Goal: Task Accomplishment & Management: Complete application form

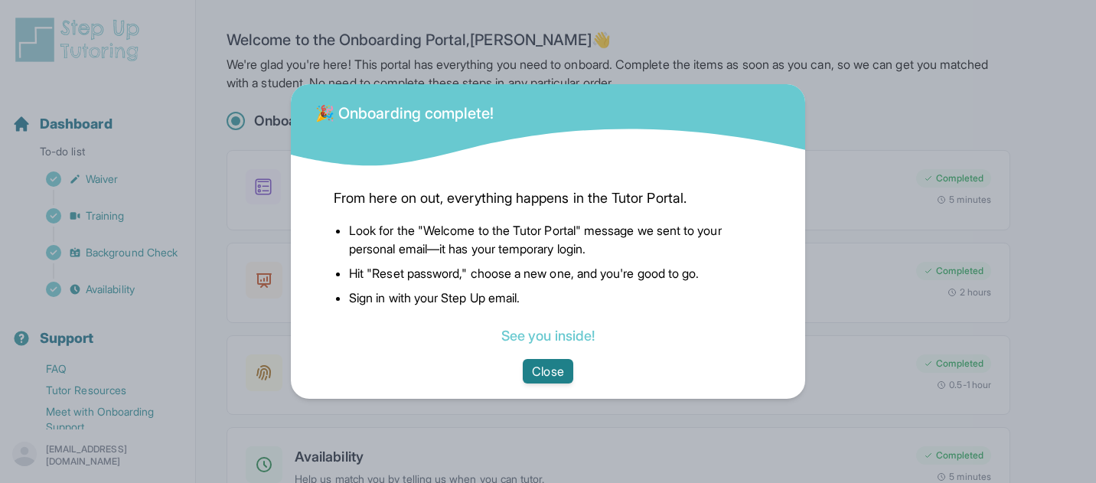
click at [558, 374] on button "Close" at bounding box center [548, 371] width 50 height 24
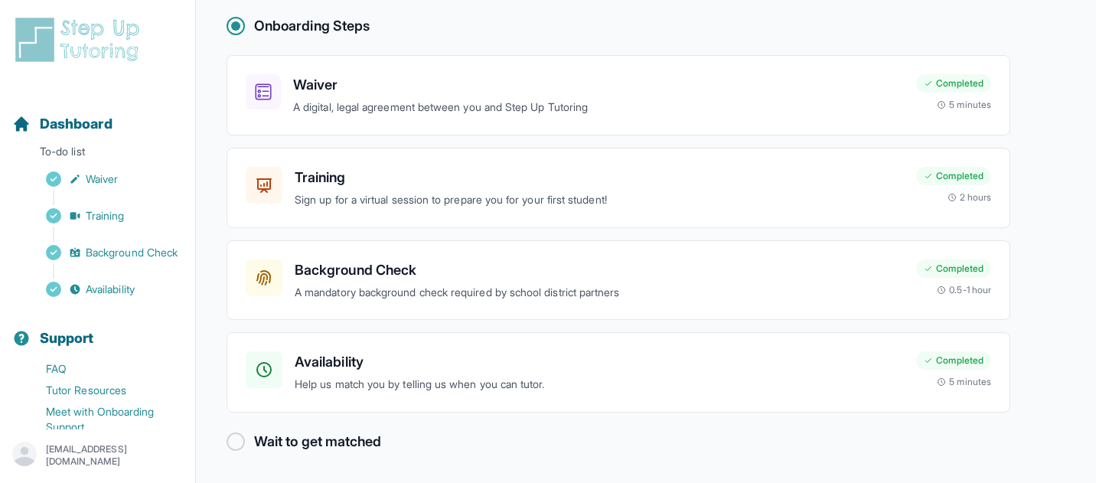
scroll to position [60, 0]
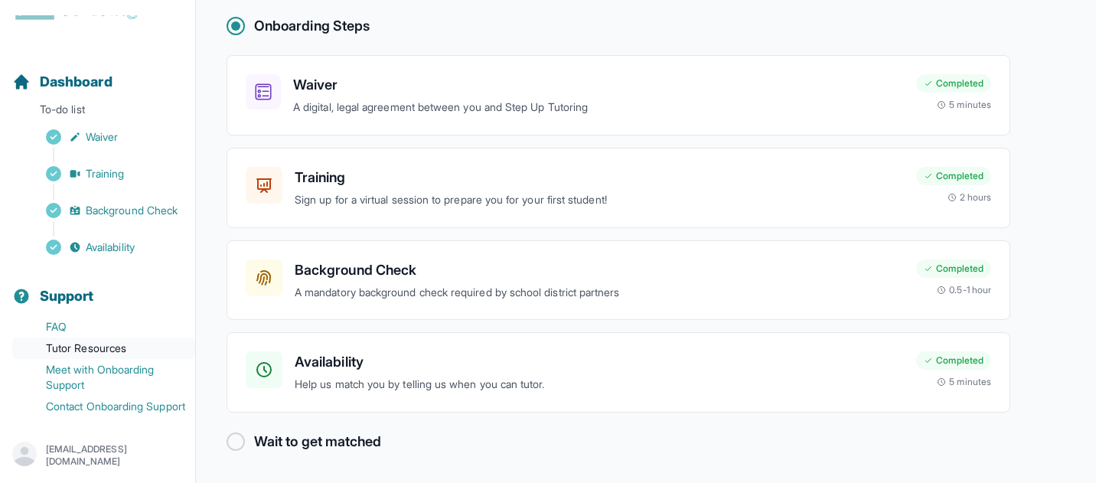
click at [106, 338] on link "Tutor Resources" at bounding box center [103, 348] width 183 height 21
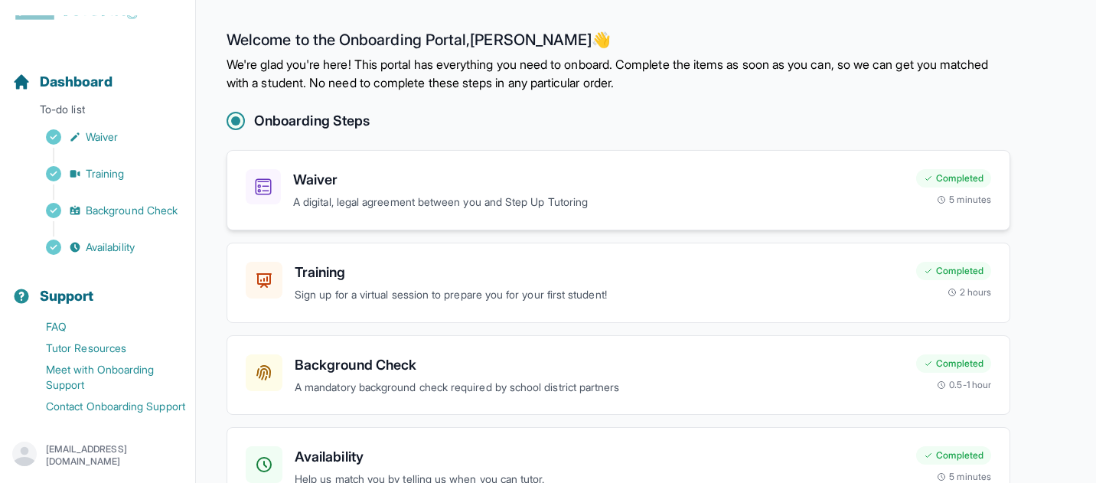
click at [396, 167] on div "Waiver A digital, legal agreement between you and Step Up Tutoring Completed 5 …" at bounding box center [619, 190] width 784 height 80
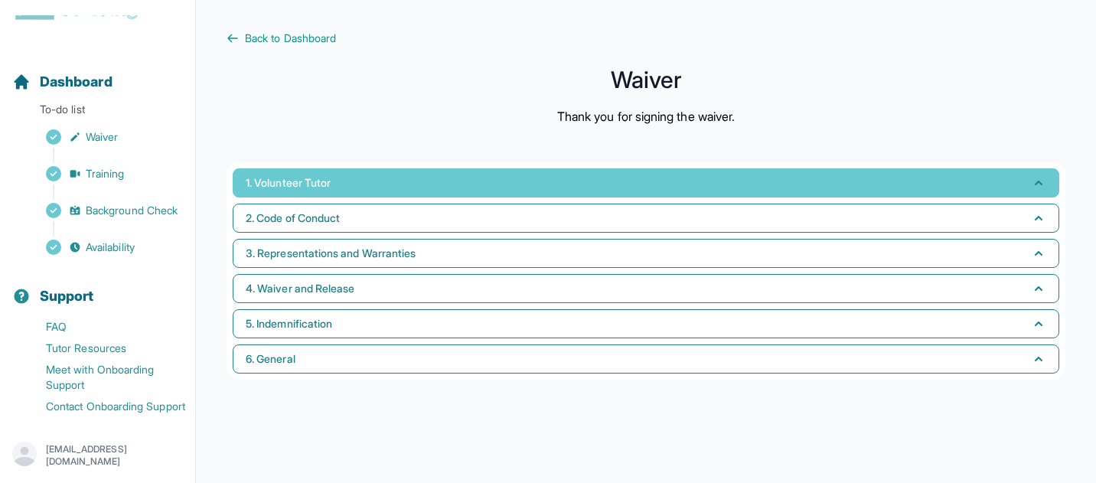
click at [602, 188] on button "1. Volunteer Tutor" at bounding box center [646, 182] width 827 height 29
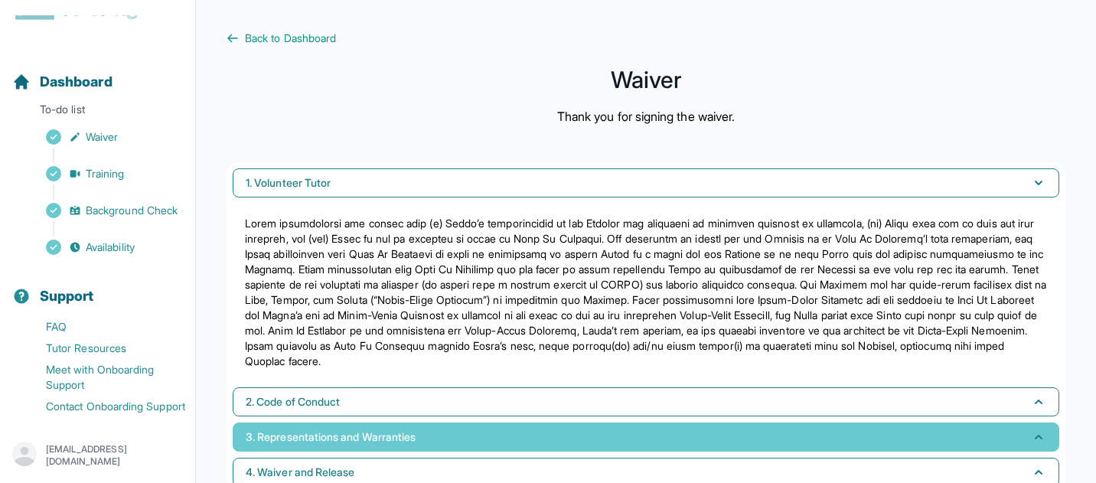
scroll to position [111, 0]
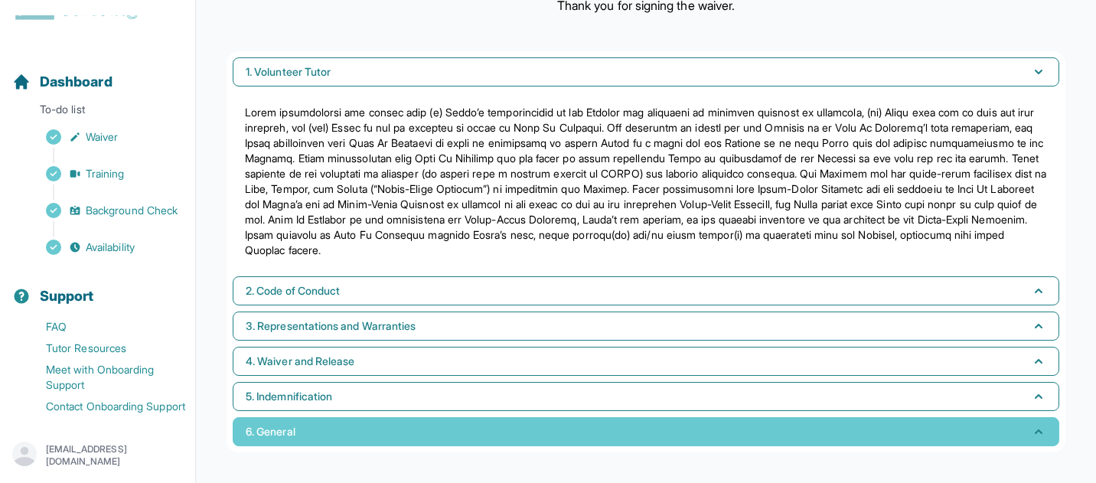
click at [426, 437] on button "6. General" at bounding box center [646, 431] width 827 height 29
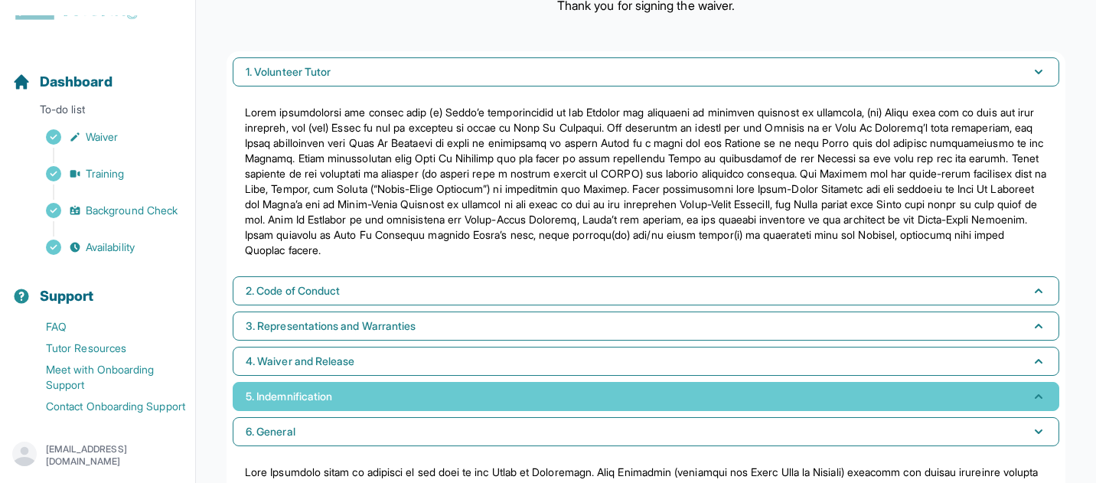
click at [428, 404] on button "5. Indemnification" at bounding box center [646, 396] width 827 height 29
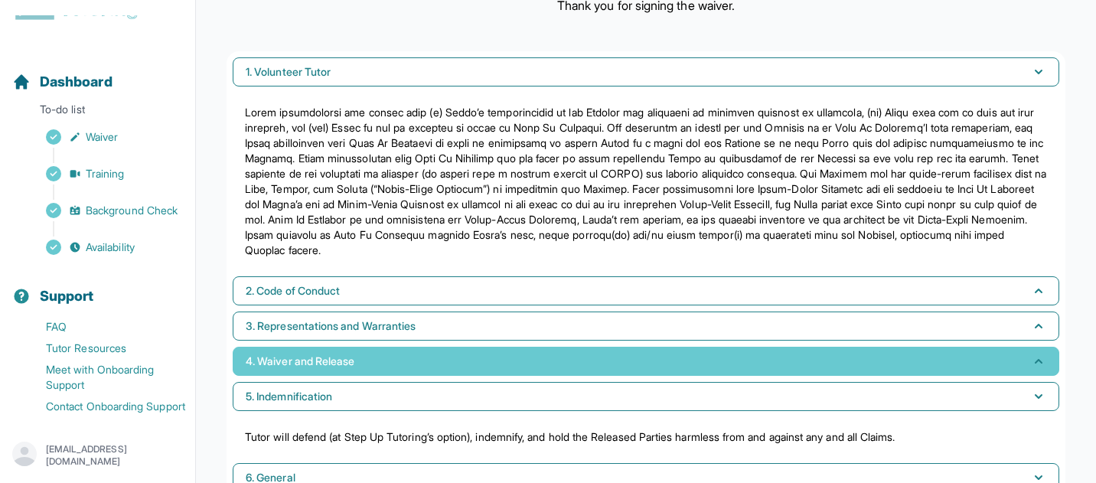
click at [428, 374] on button "4. Waiver and Release" at bounding box center [646, 361] width 827 height 29
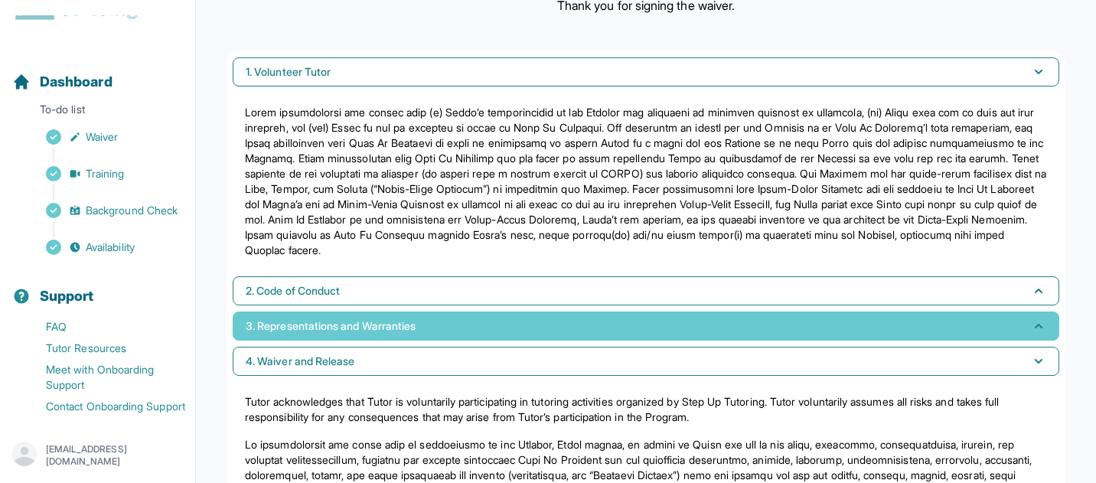
click at [432, 338] on button "3. Representations and Warranties" at bounding box center [646, 326] width 827 height 29
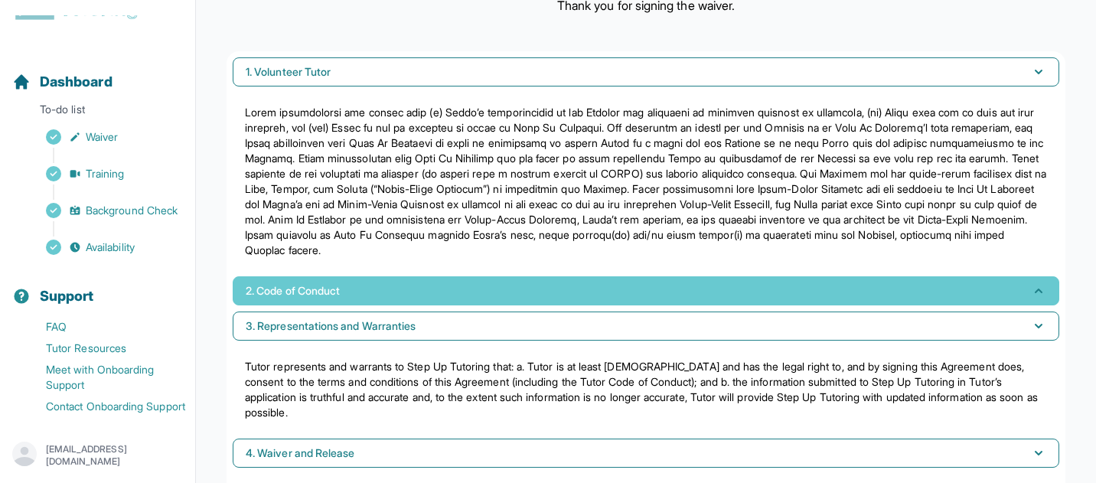
click at [436, 291] on button "2. Code of Conduct" at bounding box center [646, 290] width 827 height 29
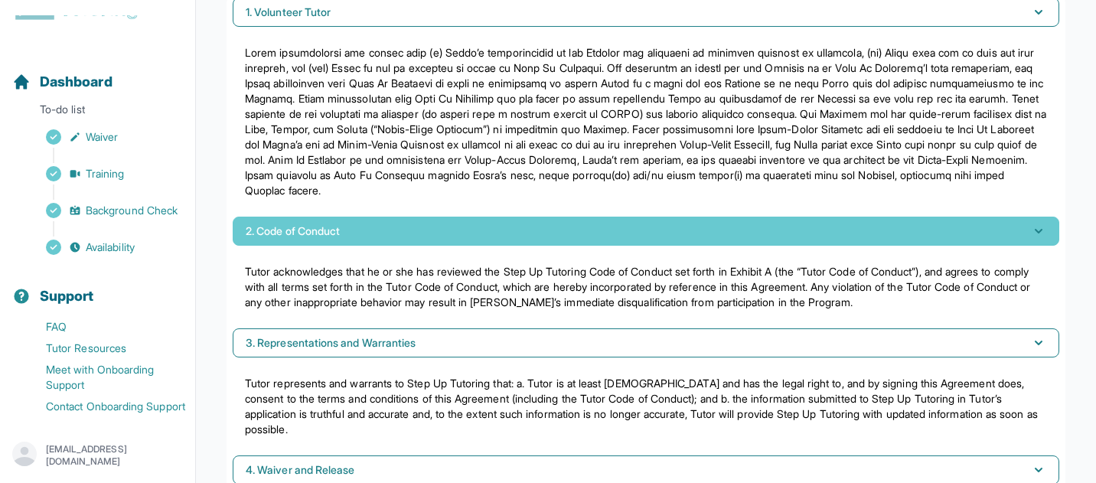
scroll to position [0, 0]
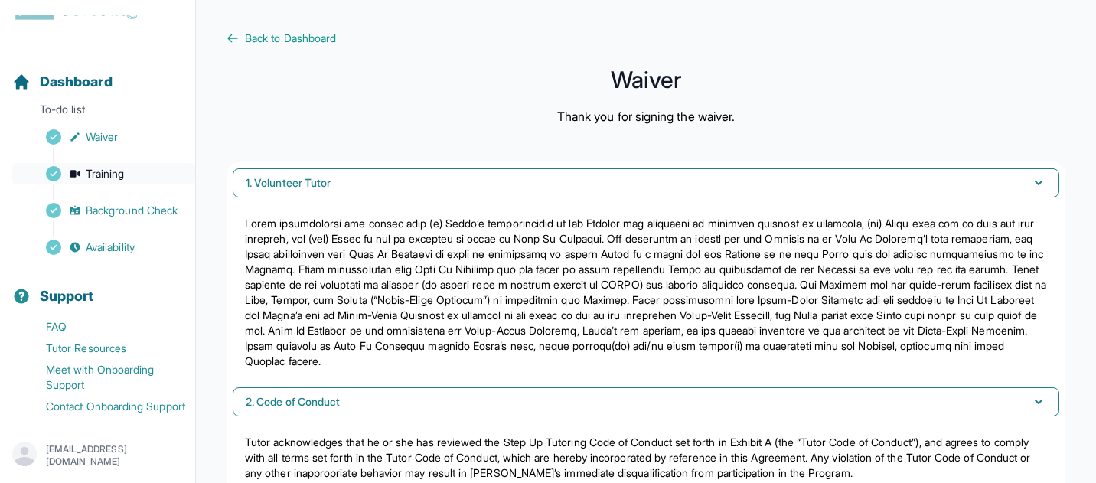
click at [106, 166] on span "Training" at bounding box center [105, 173] width 39 height 15
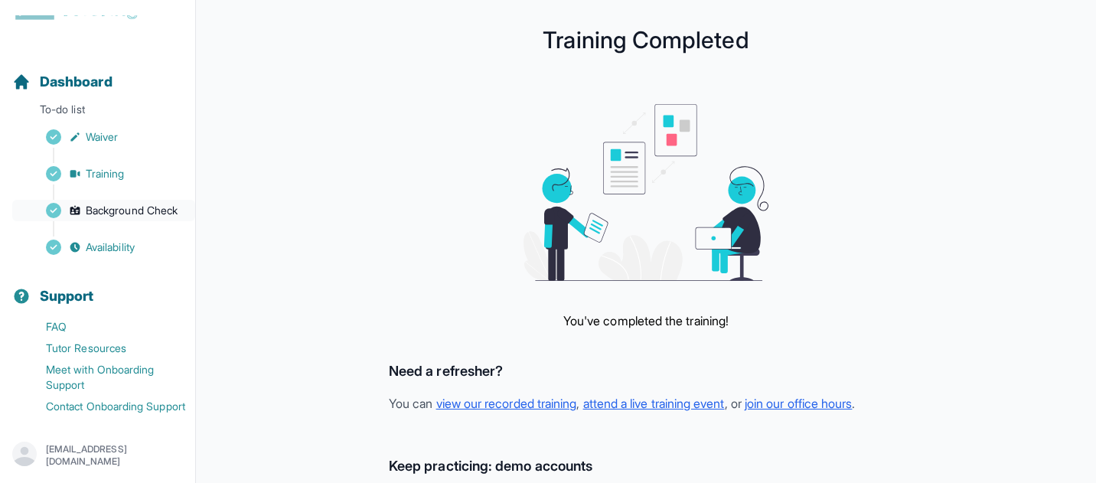
click at [89, 203] on span "Background Check" at bounding box center [132, 210] width 92 height 15
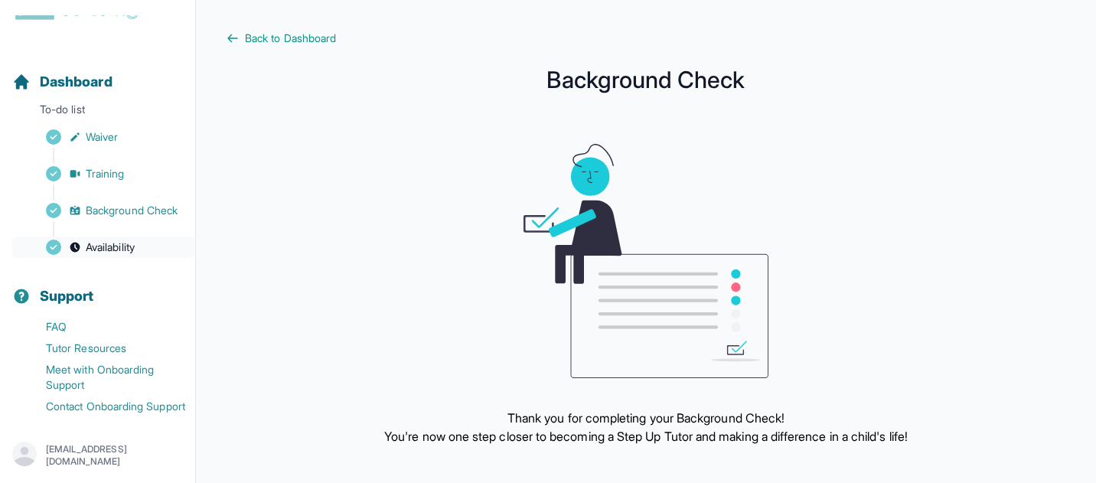
click at [171, 237] on link "Availability" at bounding box center [103, 247] width 183 height 21
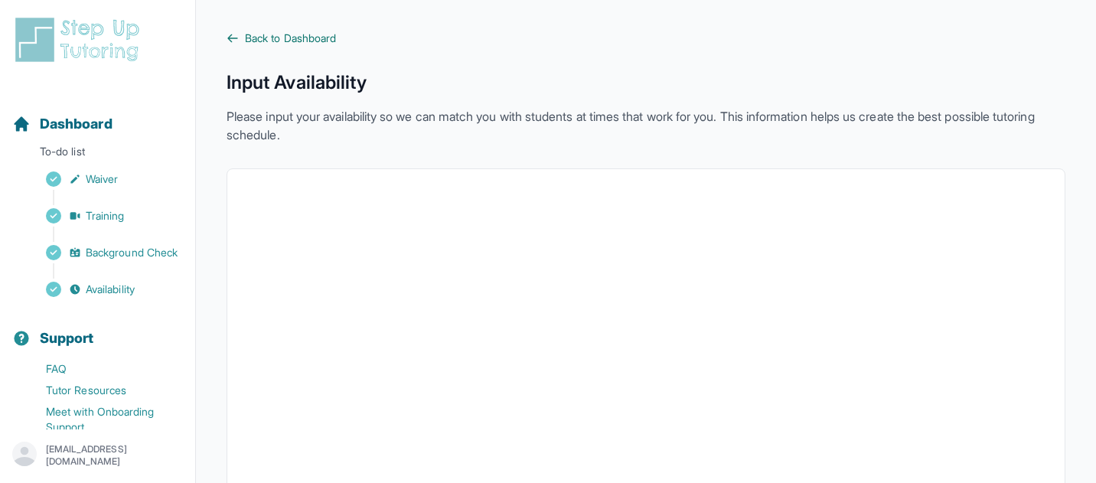
click at [285, 40] on span "Back to Dashboard" at bounding box center [290, 38] width 91 height 15
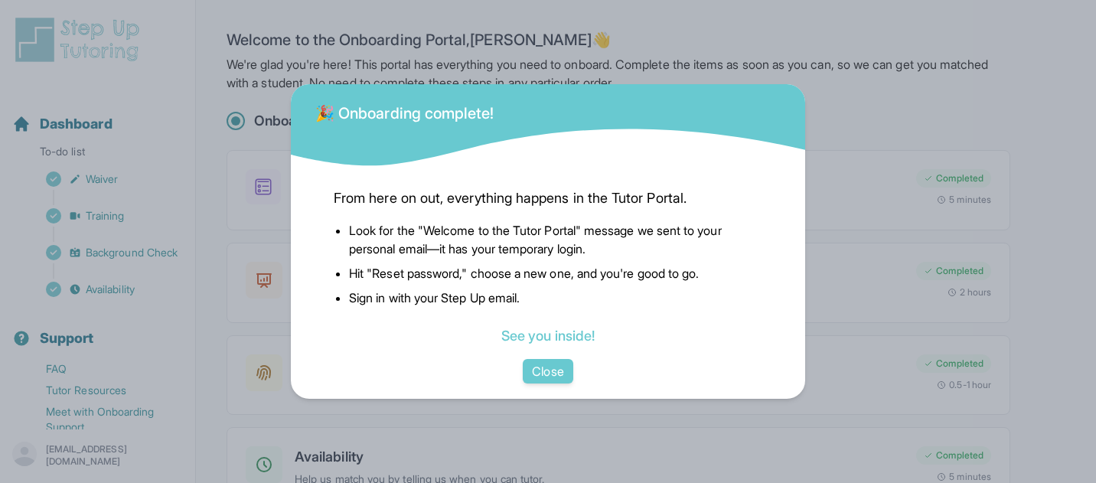
click at [554, 383] on div "From here on out, everything happens in the Tutor Portal. Look for the "Welcome…" at bounding box center [548, 284] width 514 height 230
click at [553, 370] on button "Close" at bounding box center [548, 371] width 50 height 24
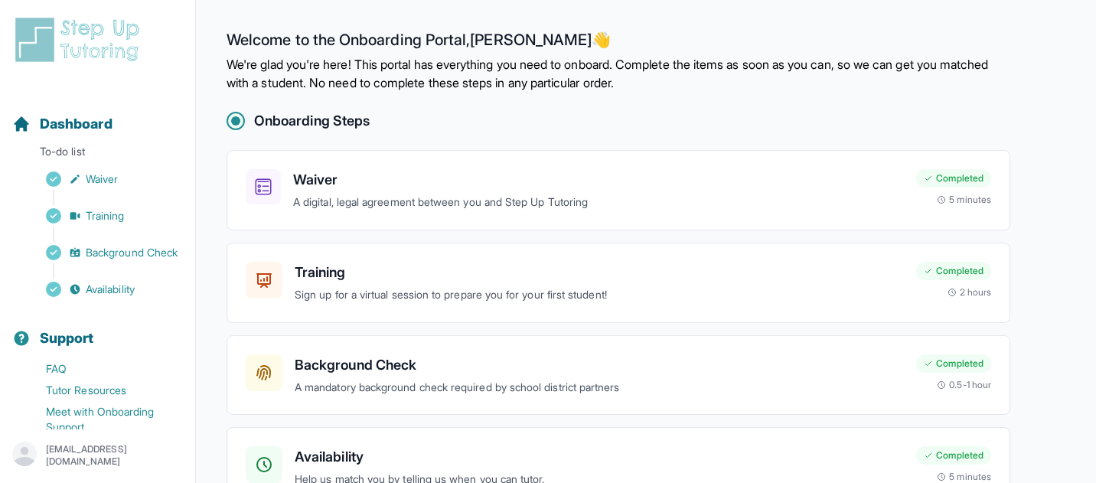
scroll to position [95, 0]
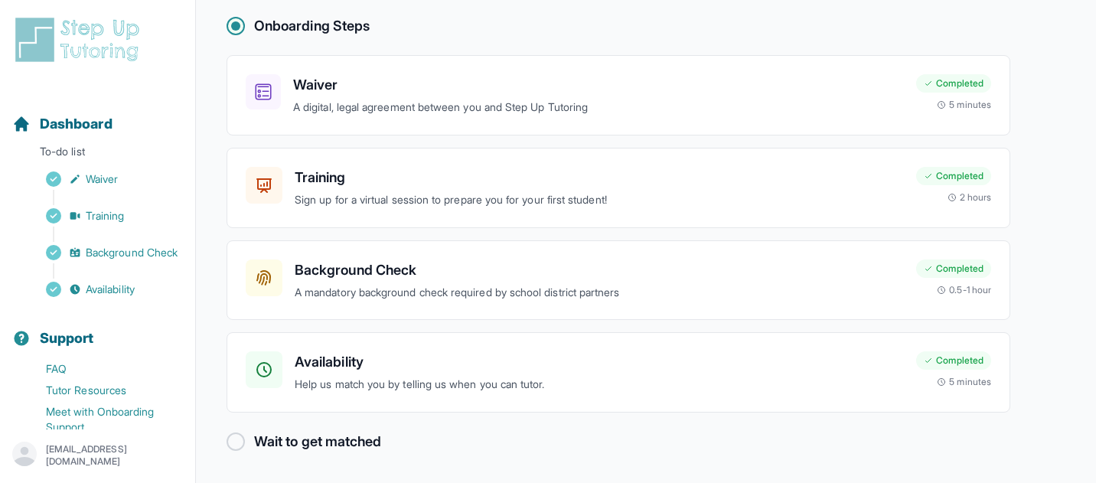
click at [235, 442] on div at bounding box center [236, 441] width 18 height 18
